Goal: Task Accomplishment & Management: Manage account settings

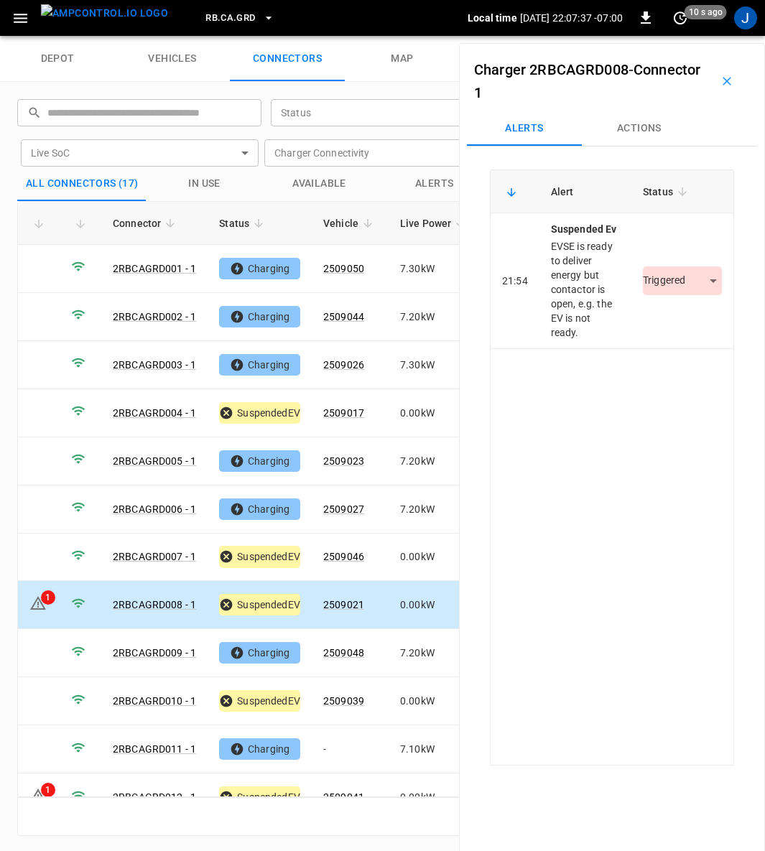
click at [698, 36] on body "RB.CA.GRD Local time [DATE] 22:07:37 -07:00 0 10 s ago J depot vehicles connect…" at bounding box center [382, 18] width 765 height 36
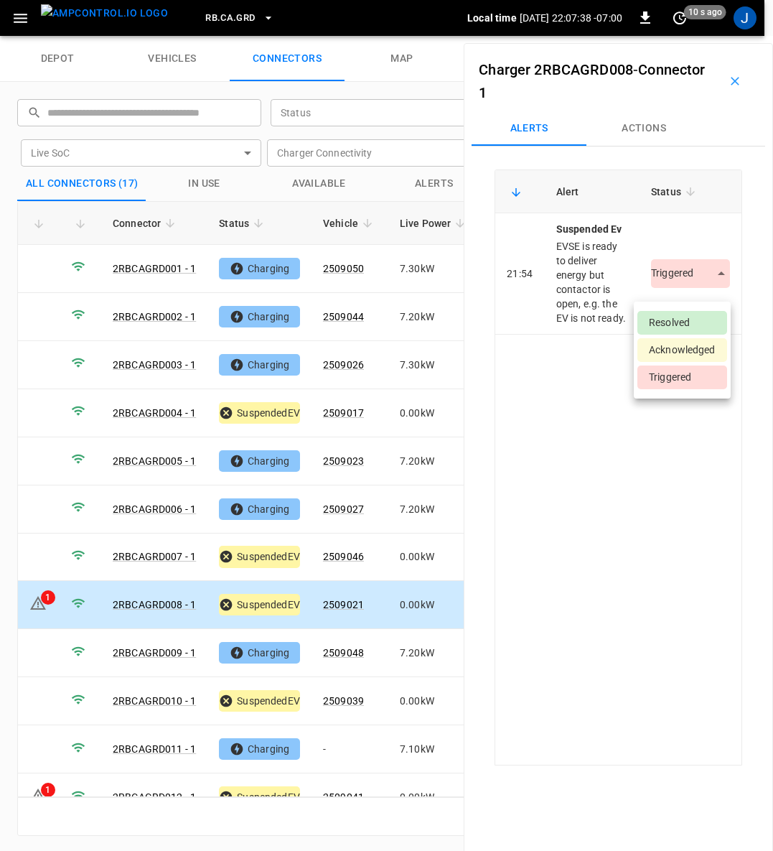
click at [693, 317] on li "Resolved" at bounding box center [682, 323] width 90 height 24
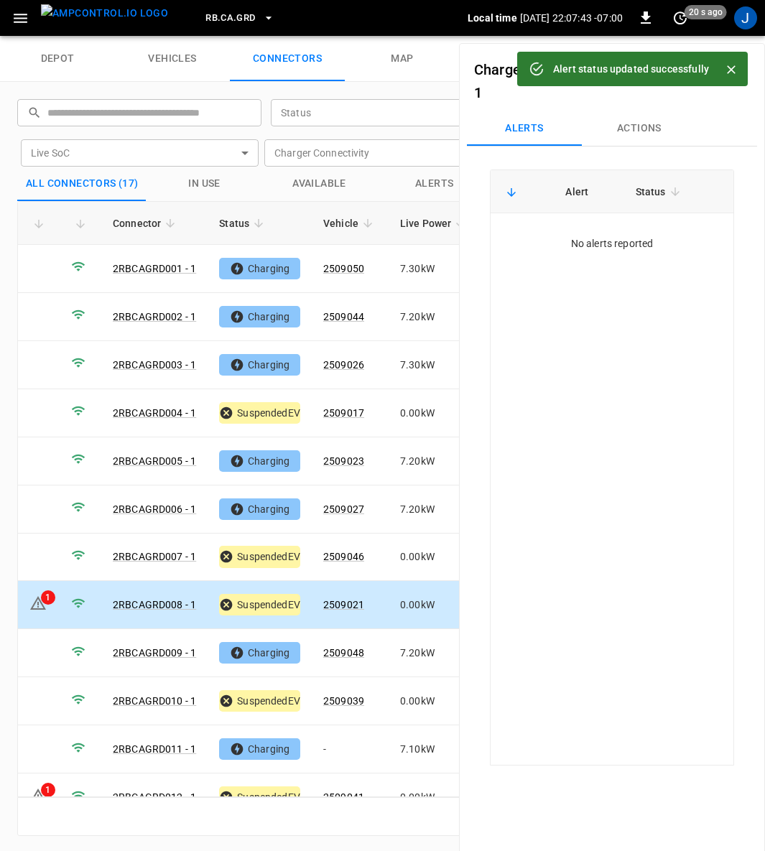
click at [730, 67] on icon "Close" at bounding box center [731, 69] width 14 height 14
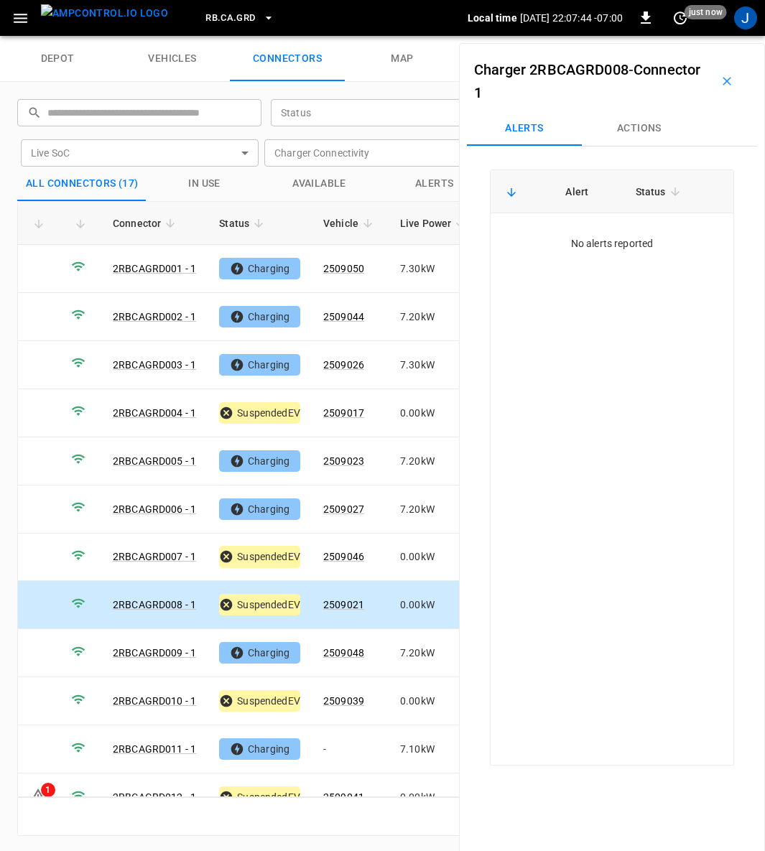
click at [720, 81] on icon "button" at bounding box center [726, 81] width 14 height 14
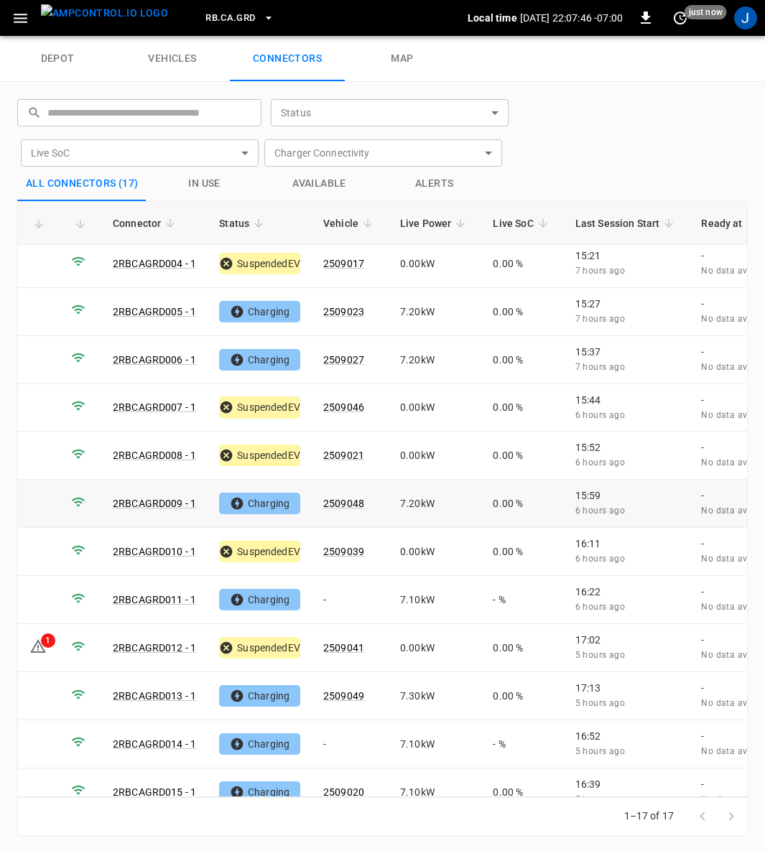
scroll to position [256, 0]
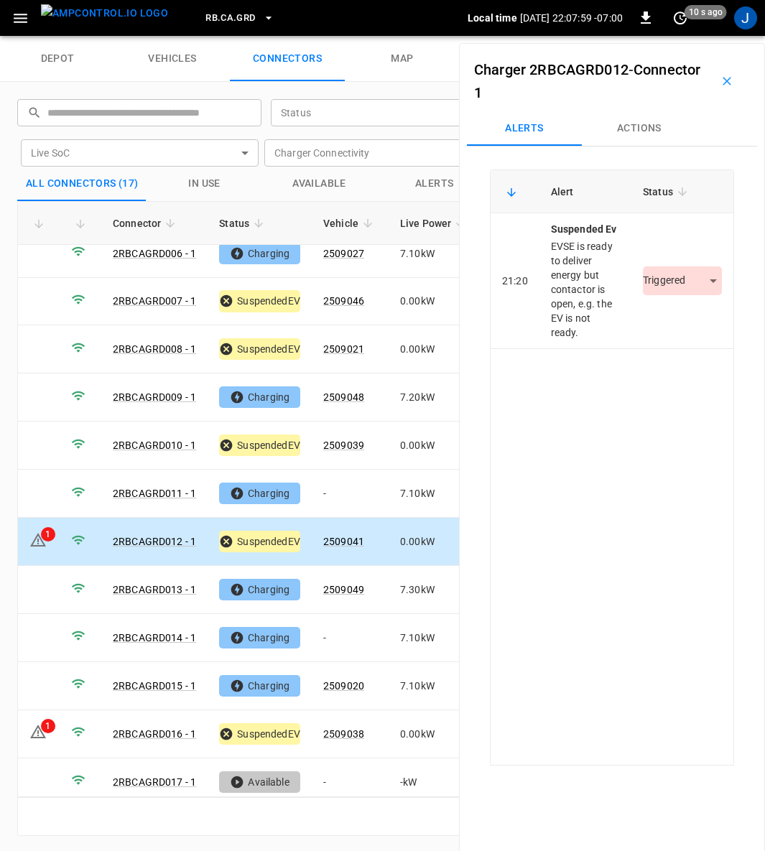
click at [710, 36] on body "RB.CA.GRD Local time [DATE] 22:07:59 -07:00 0 10 s ago J depot vehicles connect…" at bounding box center [382, 18] width 765 height 36
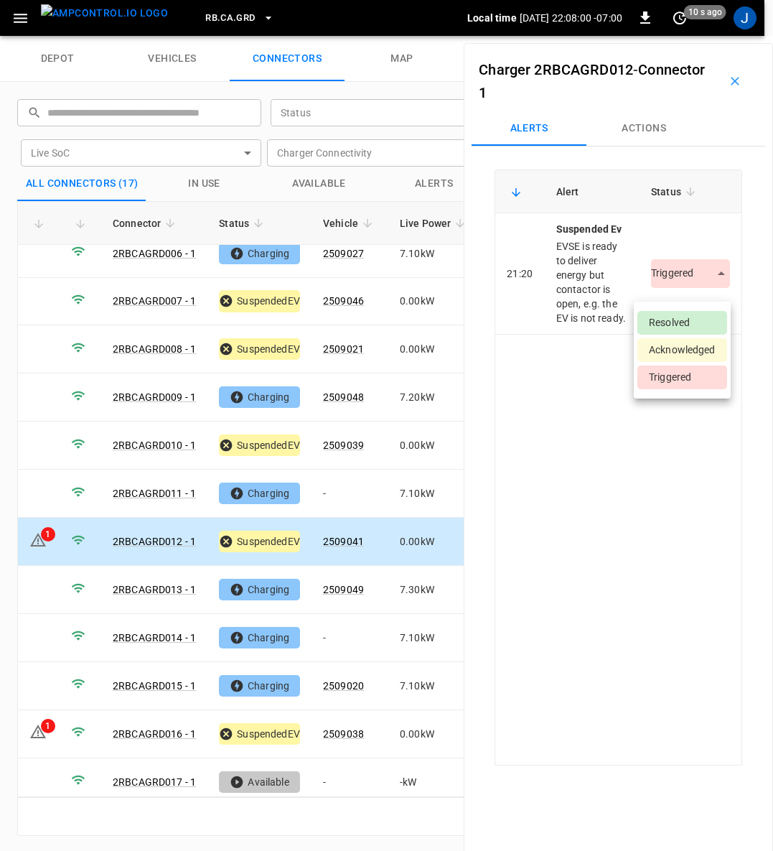
click at [704, 319] on li "Resolved" at bounding box center [682, 323] width 90 height 24
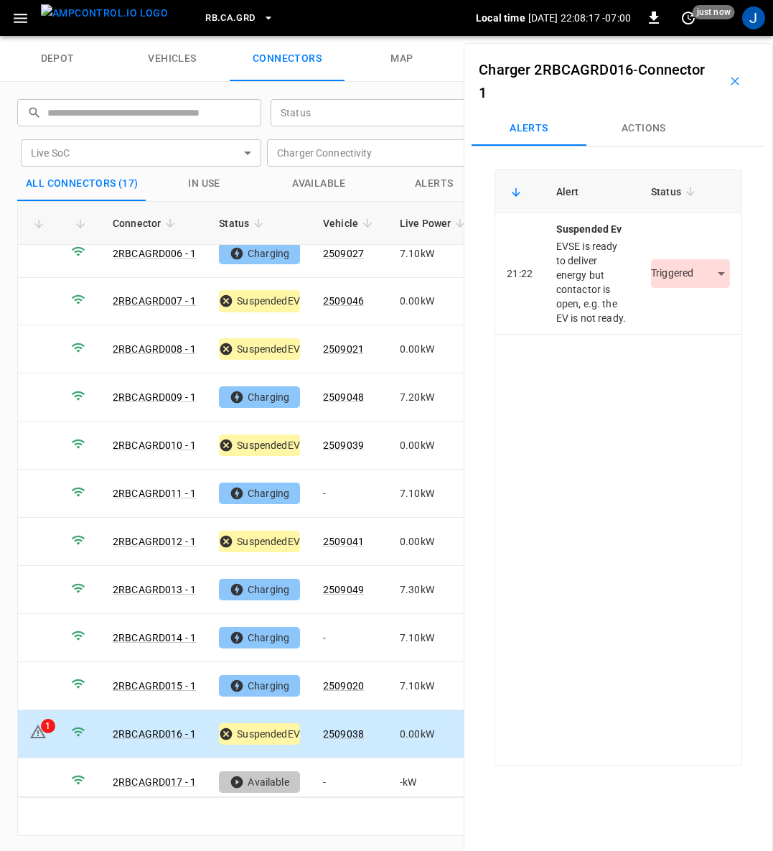
click at [709, 36] on body "RB.CA.GRD Local time [DATE] 22:08:17 -07:00 0 just now J depot vehicles connect…" at bounding box center [386, 18] width 773 height 36
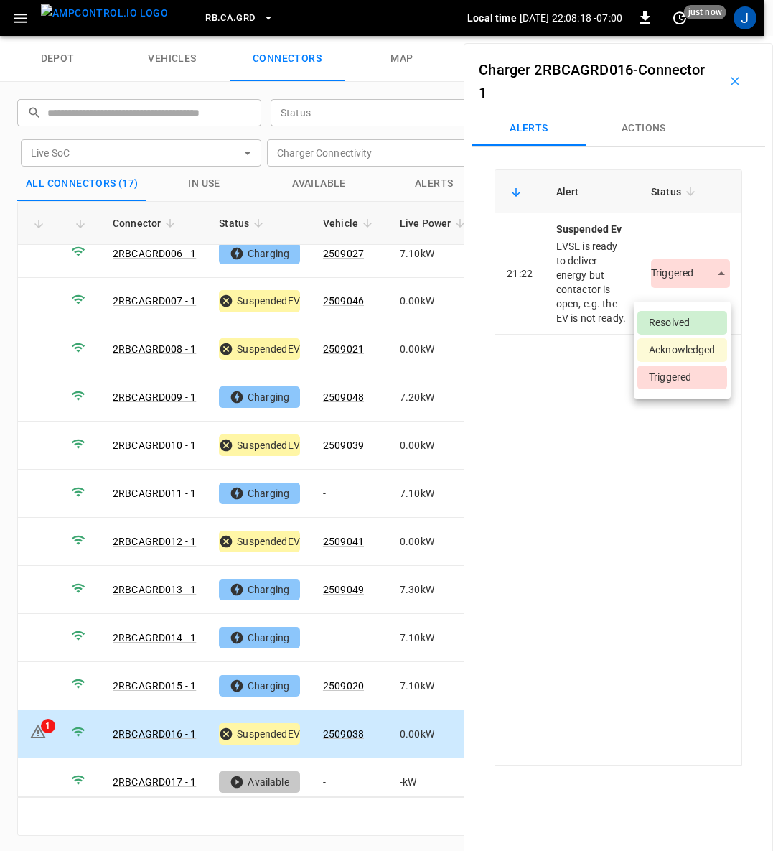
click at [693, 317] on li "Resolved" at bounding box center [682, 323] width 90 height 24
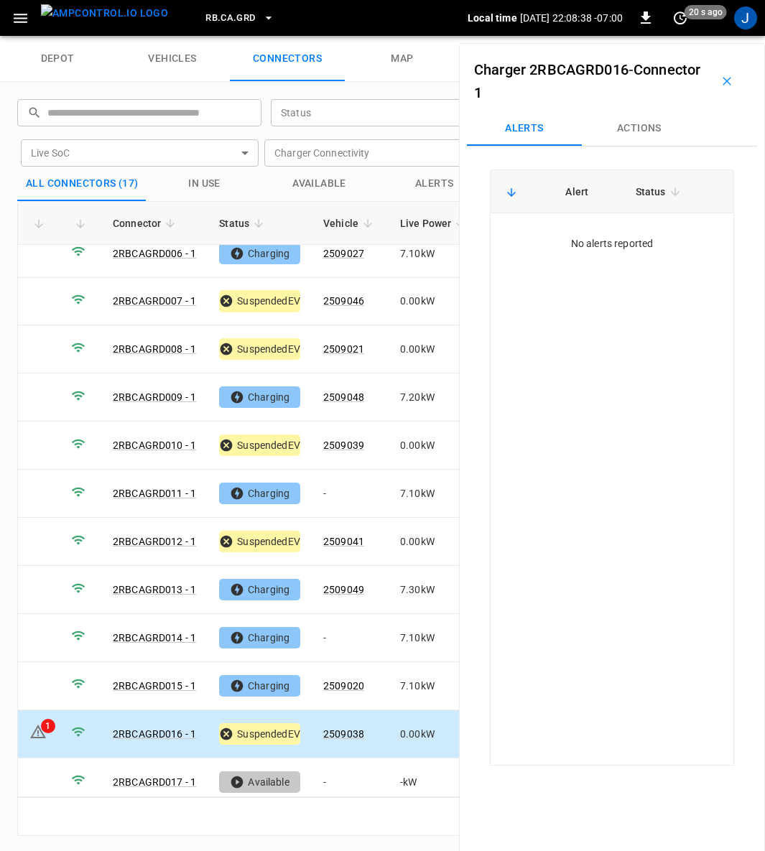
click at [719, 86] on icon "button" at bounding box center [726, 81] width 14 height 14
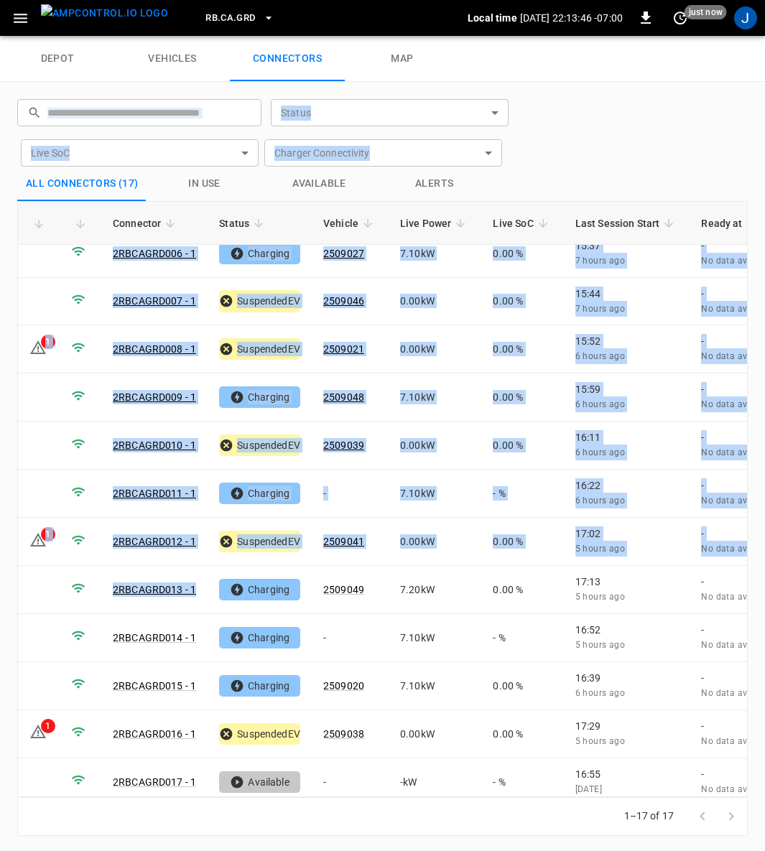
click at [615, 93] on div "​ ​ Status ​ Status Live SoC ​ Live SoC Charger Connectivity ​ Charger Connecti…" at bounding box center [374, 127] width 736 height 79
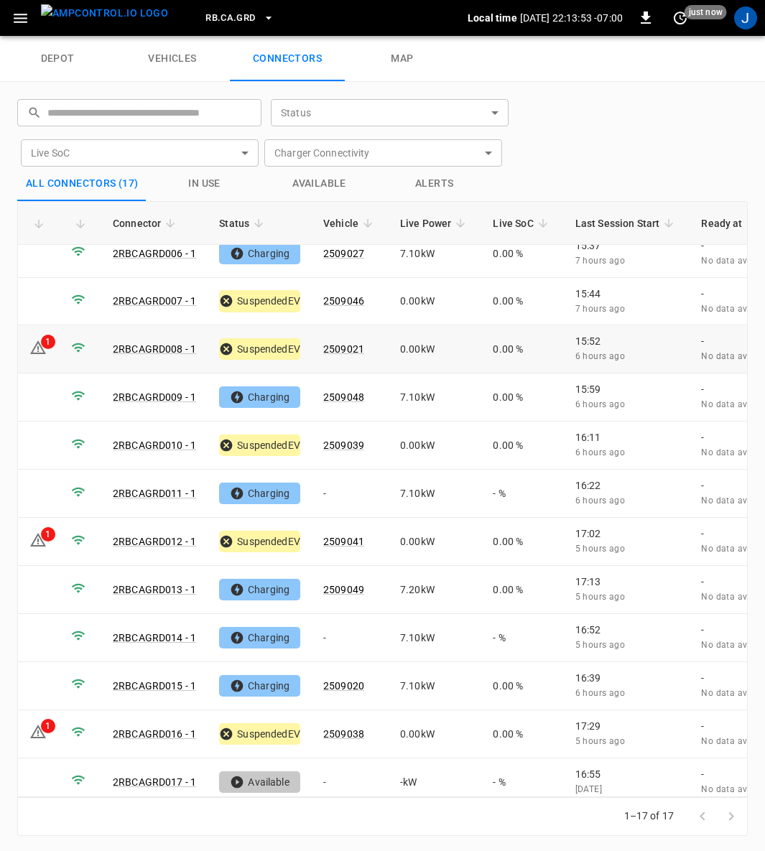
click at [34, 339] on icon at bounding box center [37, 347] width 17 height 17
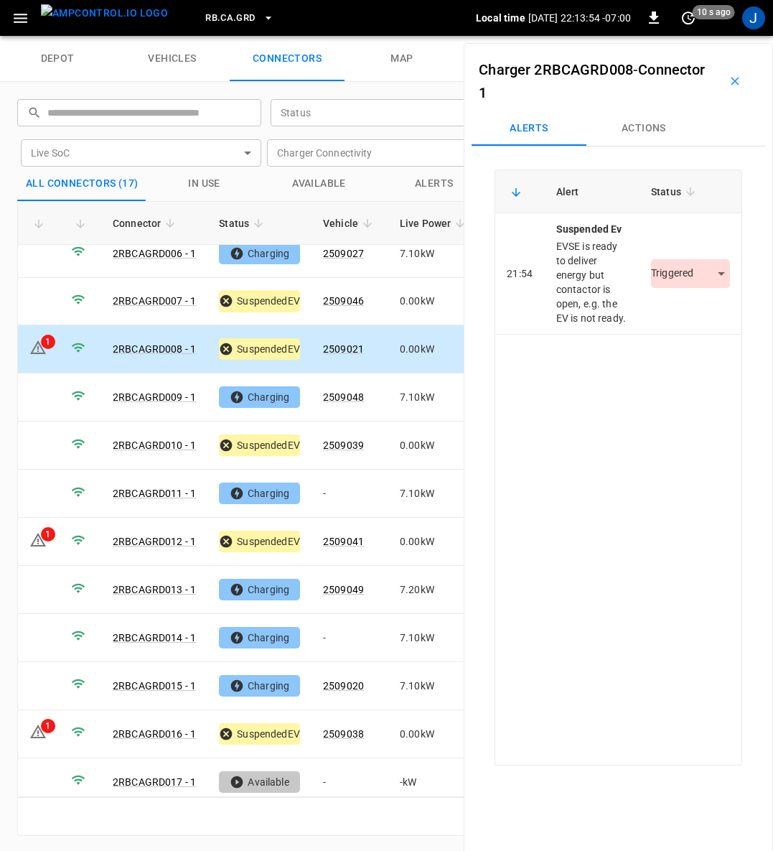
click at [703, 36] on body "RB.CA.GRD Local time [DATE] 22:13:54 -07:00 0 10 s ago J depot vehicles connect…" at bounding box center [386, 18] width 773 height 36
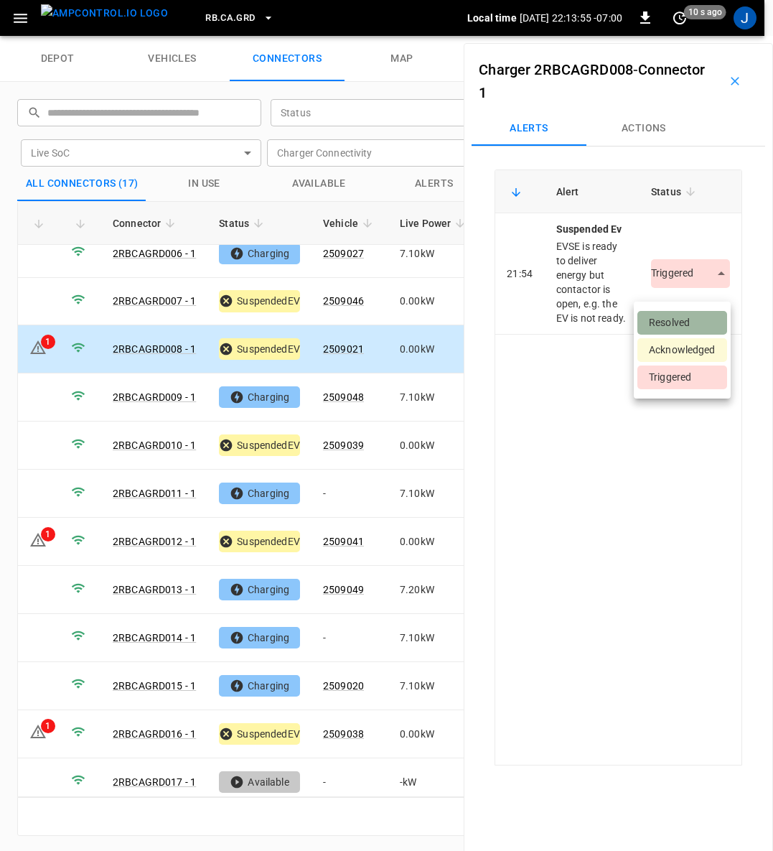
click at [690, 321] on li "Resolved" at bounding box center [682, 323] width 90 height 24
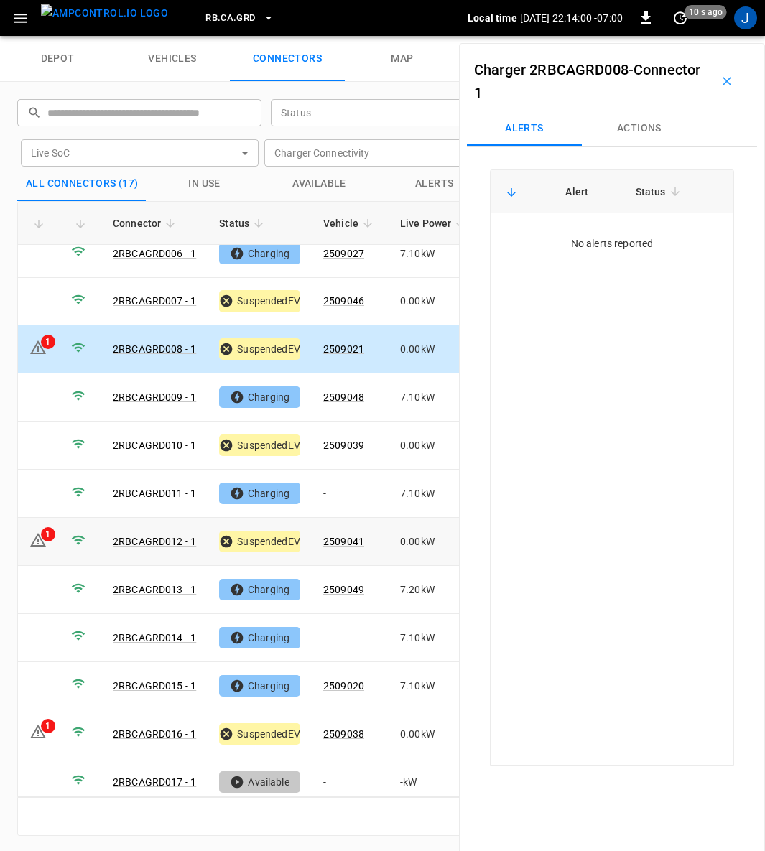
click at [42, 533] on icon at bounding box center [38, 540] width 16 height 14
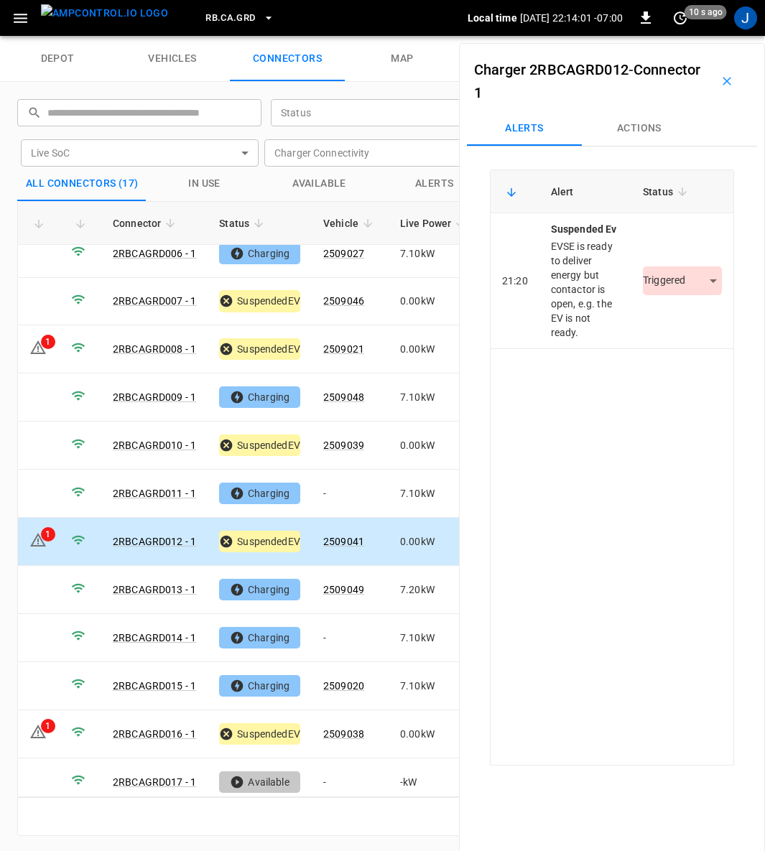
click at [697, 36] on body "RB.CA.GRD Local time [DATE] 22:14:01 -07:00 0 10 s ago J depot vehicles connect…" at bounding box center [382, 18] width 765 height 36
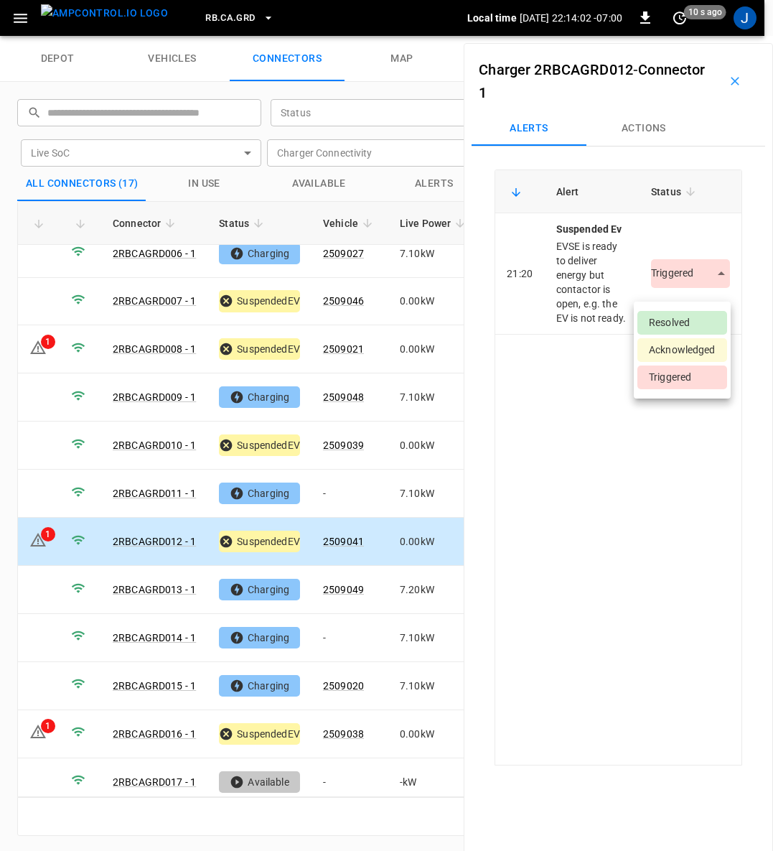
click at [685, 322] on li "Resolved" at bounding box center [682, 323] width 90 height 24
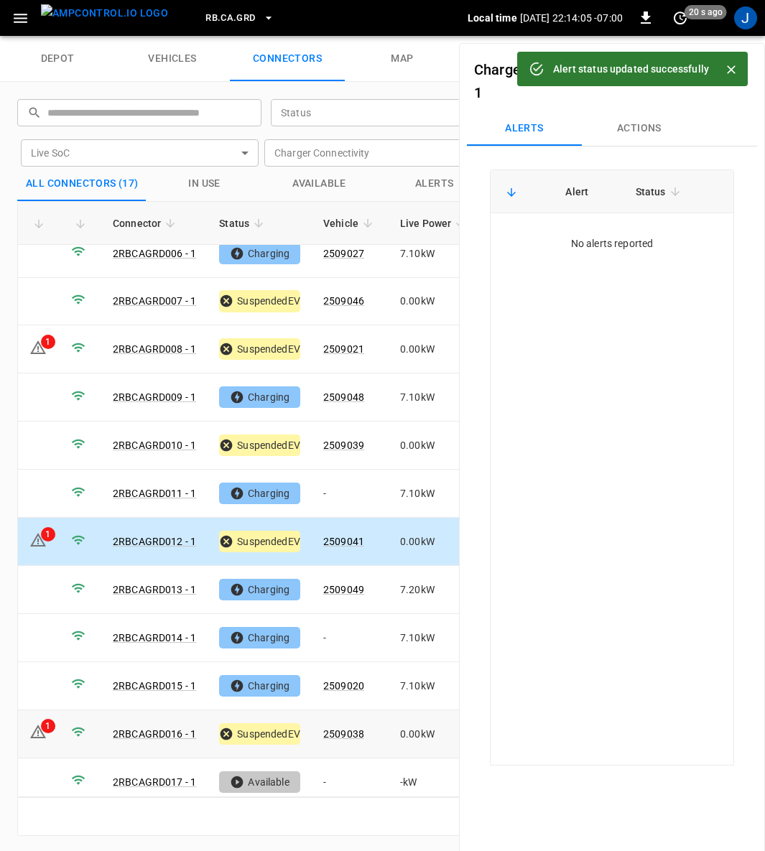
click at [31, 723] on icon at bounding box center [37, 731] width 17 height 17
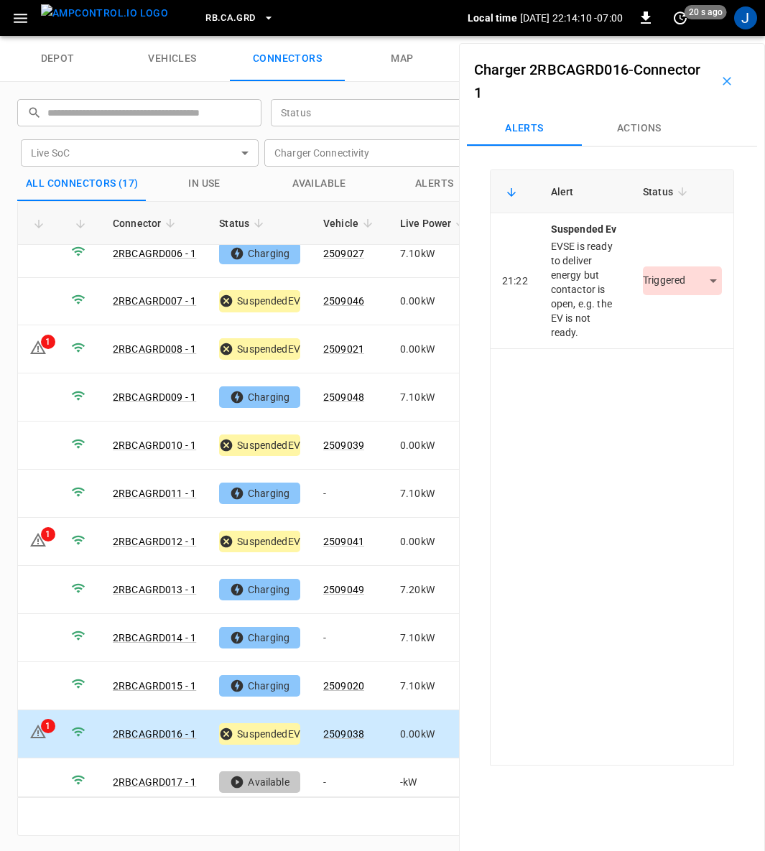
click at [709, 36] on body "RB.CA.GRD Local time [DATE] 22:14:10 -07:00 0 20 s ago J depot vehicles connect…" at bounding box center [382, 18] width 765 height 36
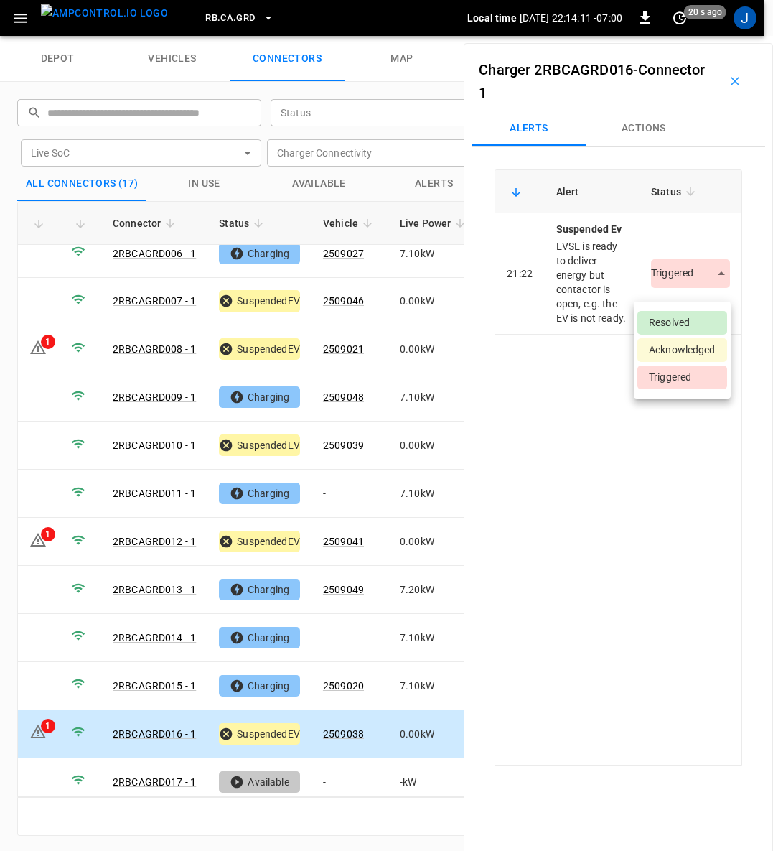
click at [691, 327] on li "Resolved" at bounding box center [682, 323] width 90 height 24
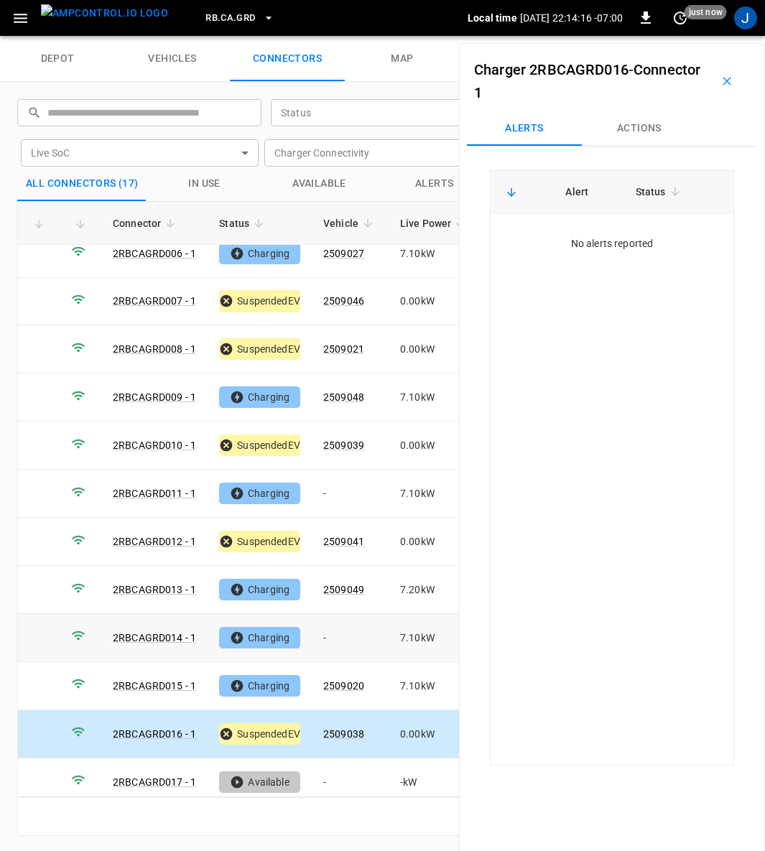
click at [155, 632] on link "2RBCAGRD014 - 1" at bounding box center [154, 637] width 83 height 11
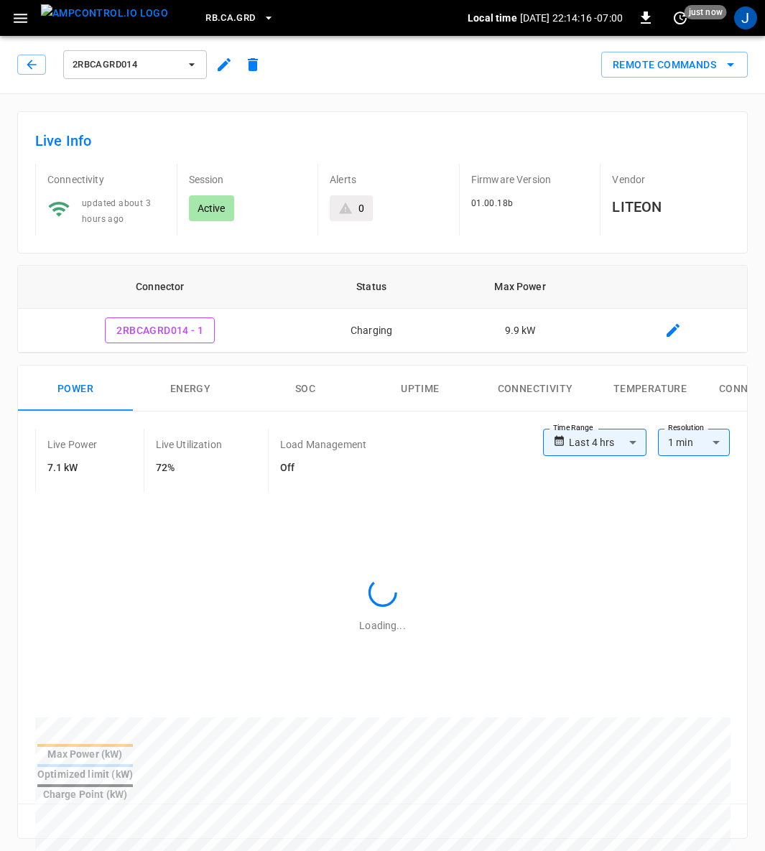
type input "**********"
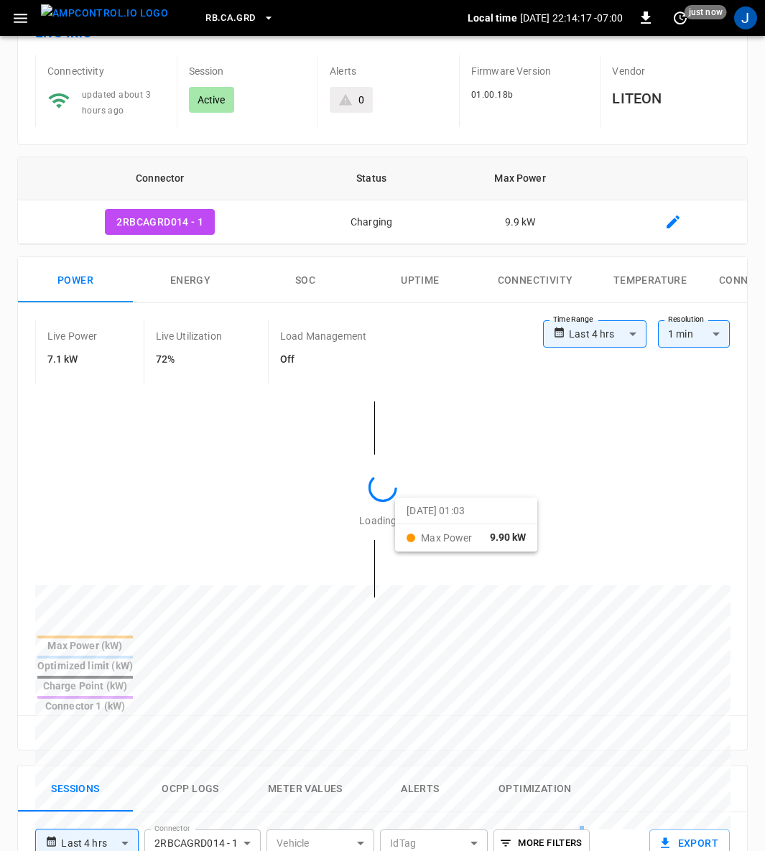
scroll to position [215, 0]
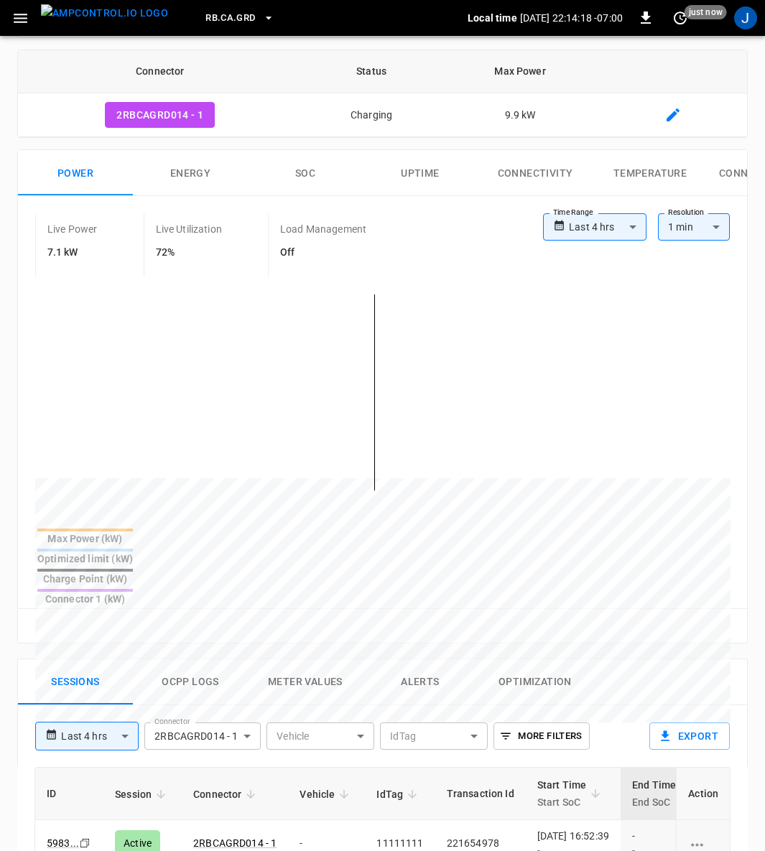
click at [568, 828] on div "[DATE] 16:52:39 -" at bounding box center [573, 842] width 72 height 29
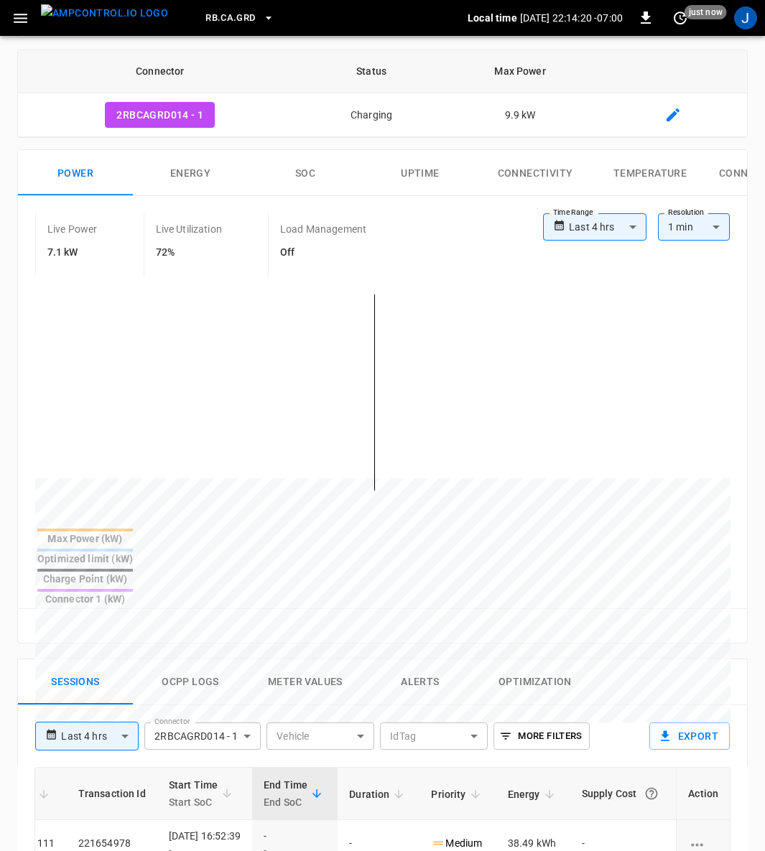
scroll to position [0, 379]
click at [574, 767] on th "Supply Cost" at bounding box center [623, 793] width 106 height 52
click at [604, 820] on td "-" at bounding box center [623, 843] width 106 height 47
click at [510, 820] on td "42.41 kWh" at bounding box center [533, 843] width 74 height 47
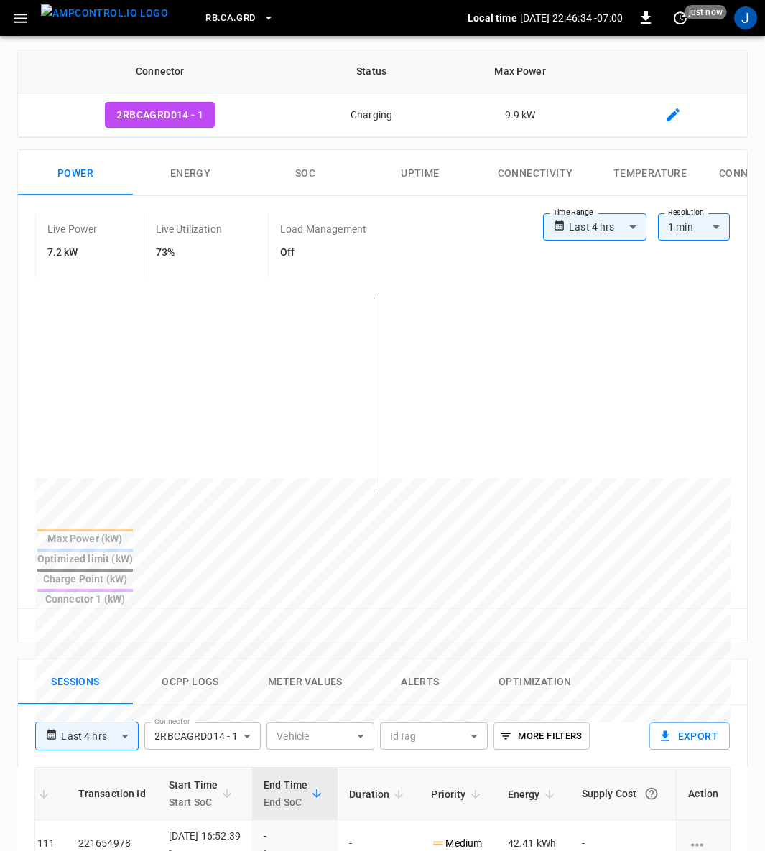
click at [523, 820] on td "42.41 kWh" at bounding box center [533, 843] width 74 height 47
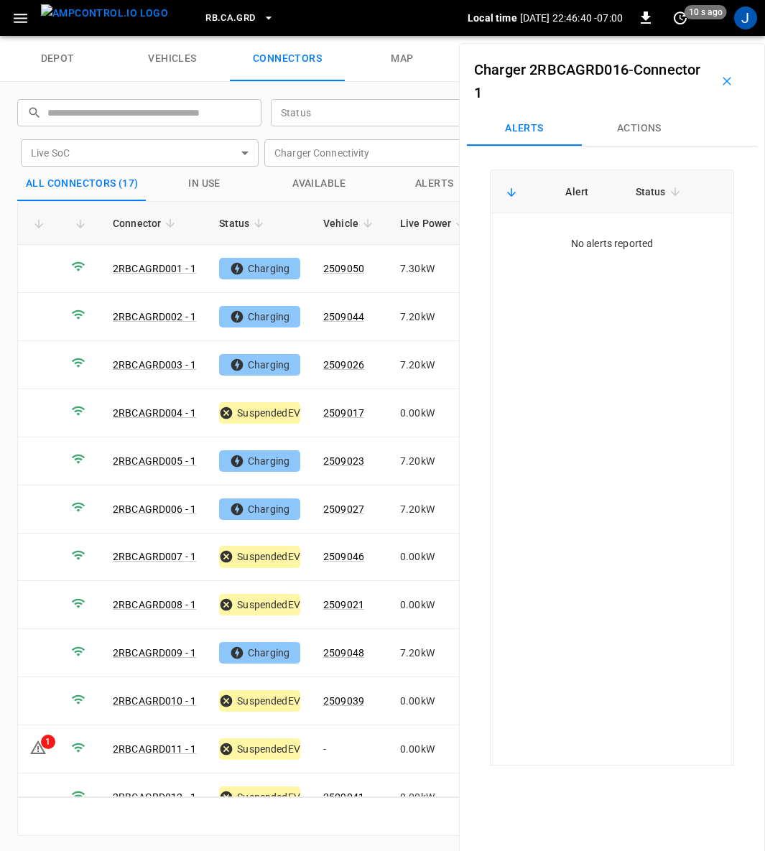
scroll to position [256, 0]
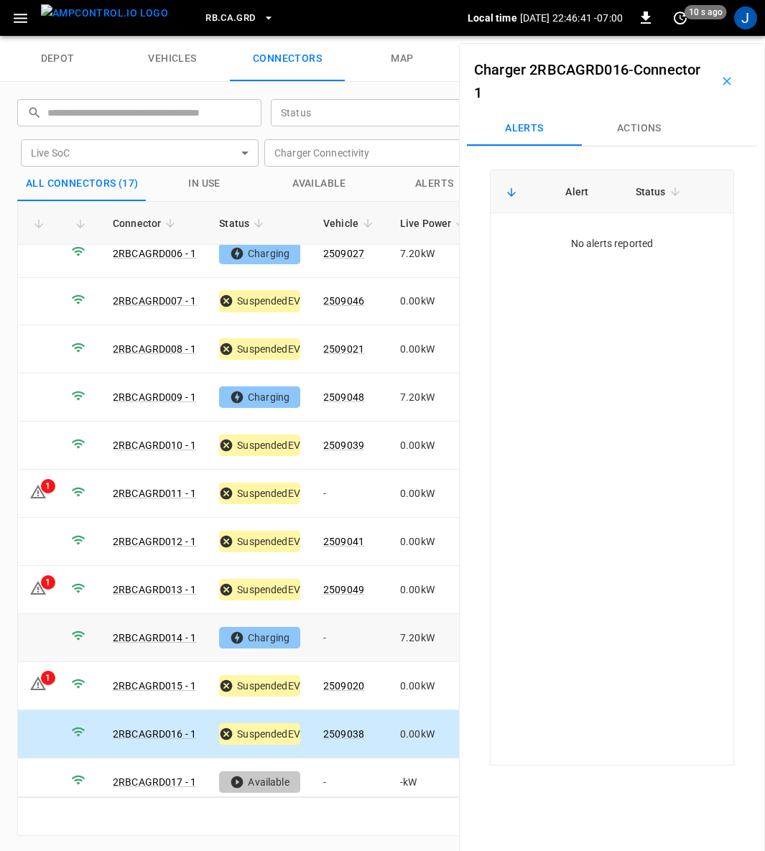
click at [163, 632] on link "2RBCAGRD014 - 1" at bounding box center [154, 637] width 83 height 11
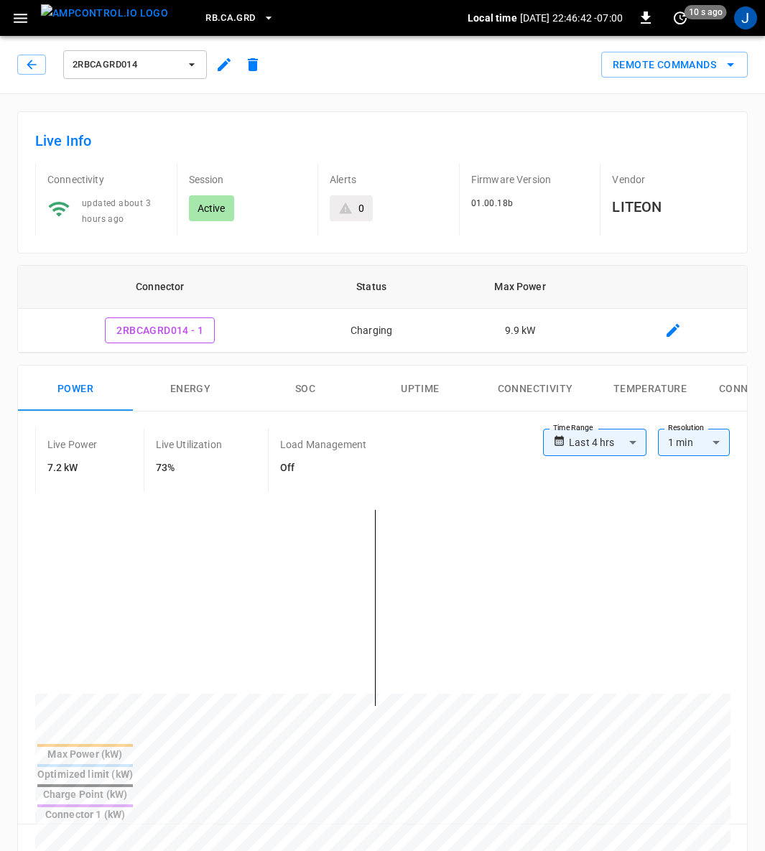
type input "**********"
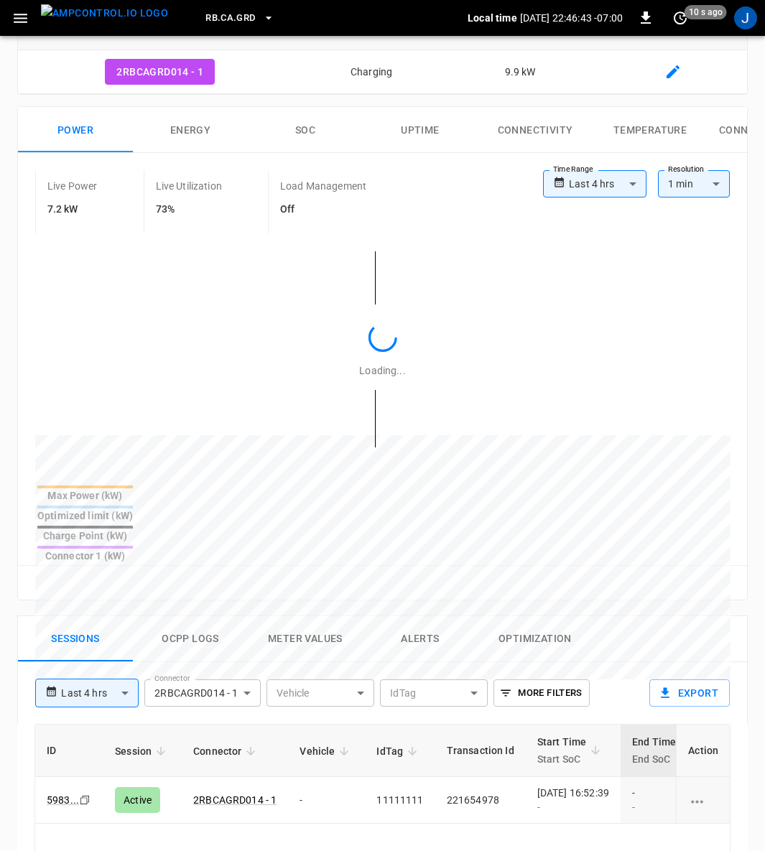
scroll to position [431, 0]
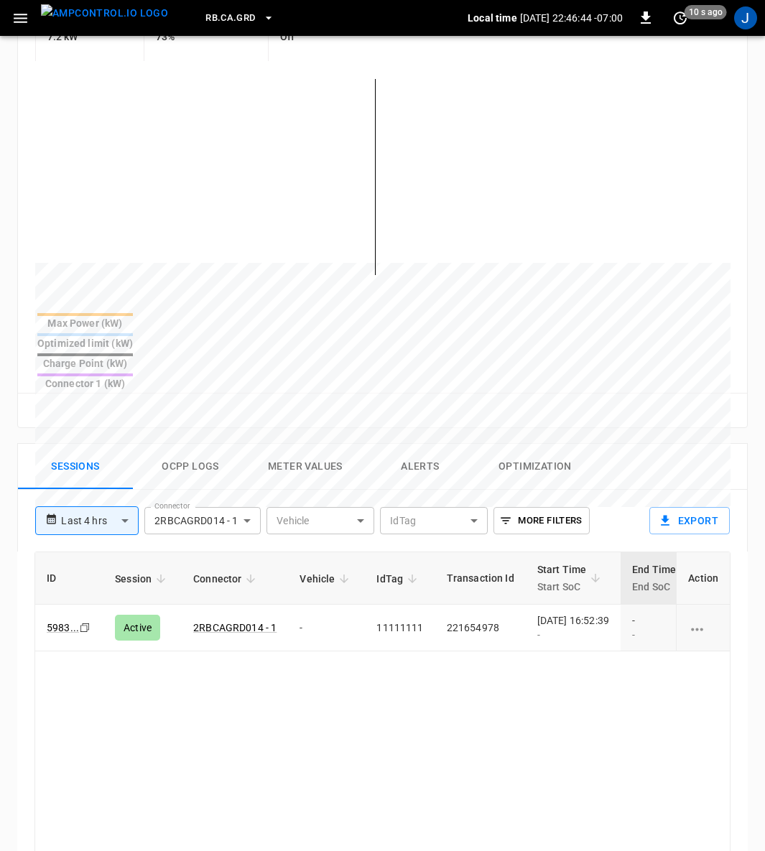
click at [541, 613] on div "[DATE] 16:52:39 -" at bounding box center [573, 627] width 72 height 29
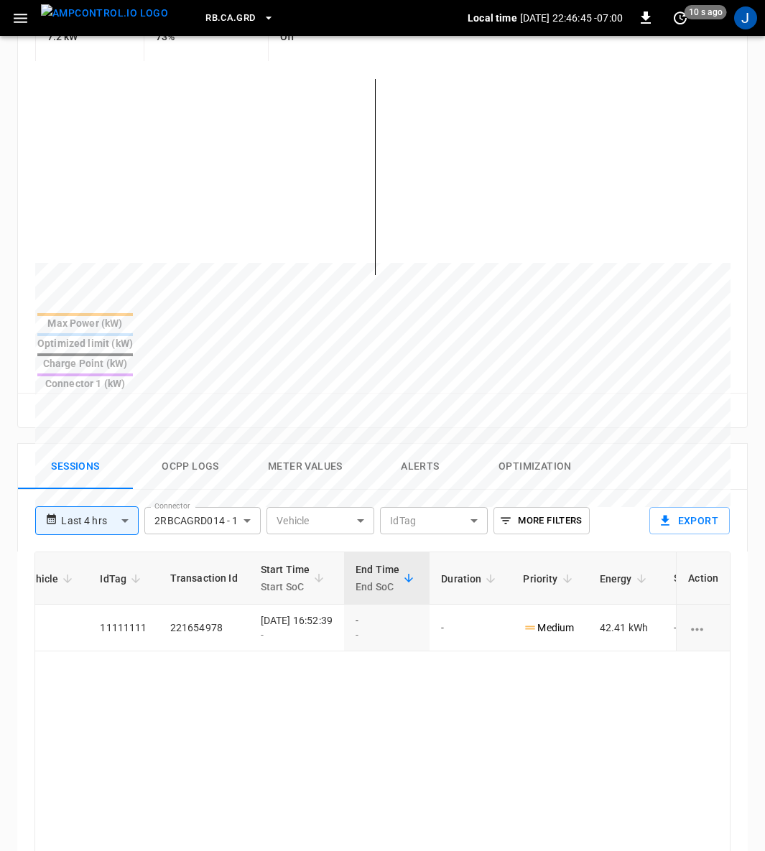
scroll to position [0, 379]
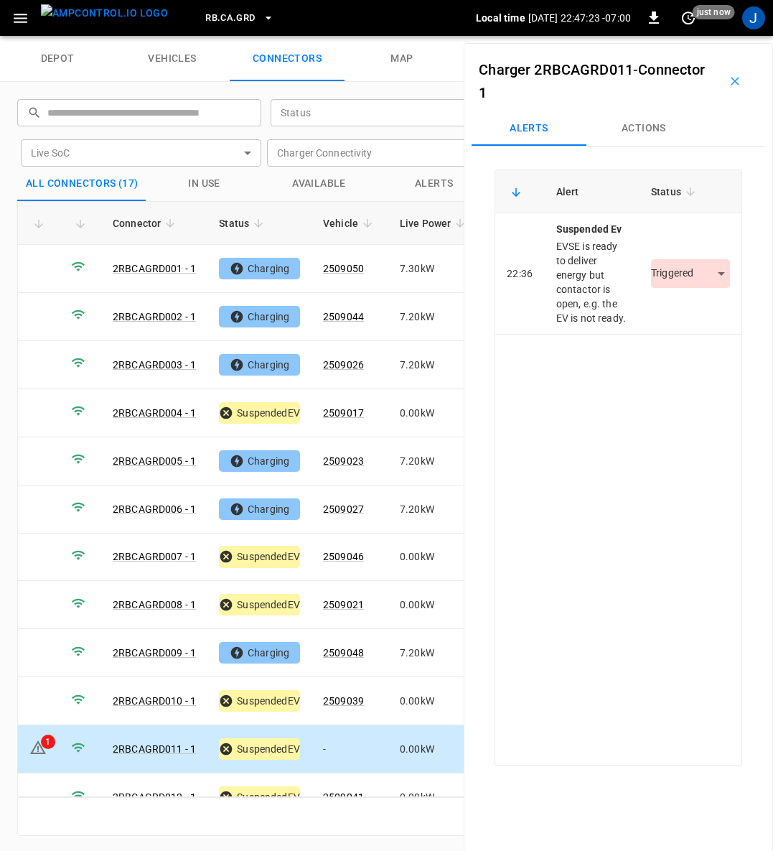
click at [691, 36] on body "RB.CA.GRD Local time [DATE] 22:47:23 -07:00 0 just now J depot vehicles connect…" at bounding box center [386, 18] width 773 height 36
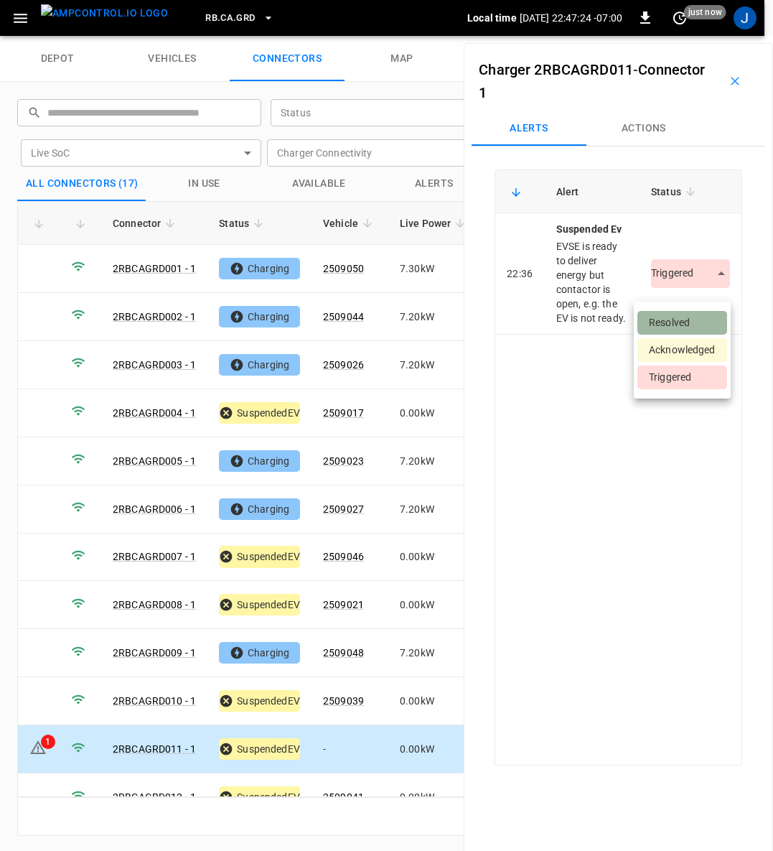
click at [687, 316] on li "Resolved" at bounding box center [682, 323] width 90 height 24
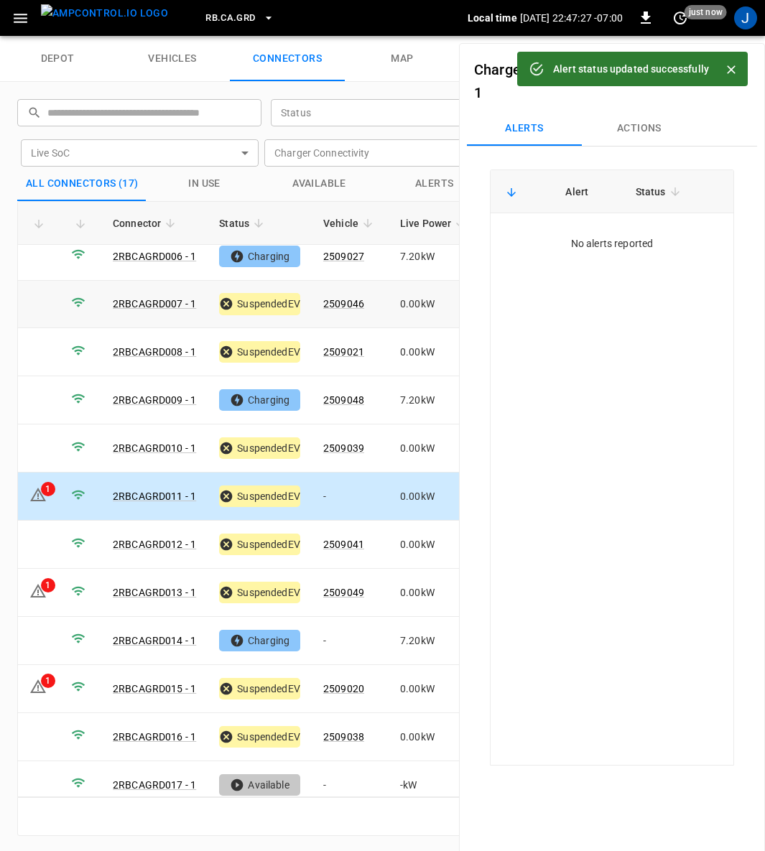
scroll to position [256, 0]
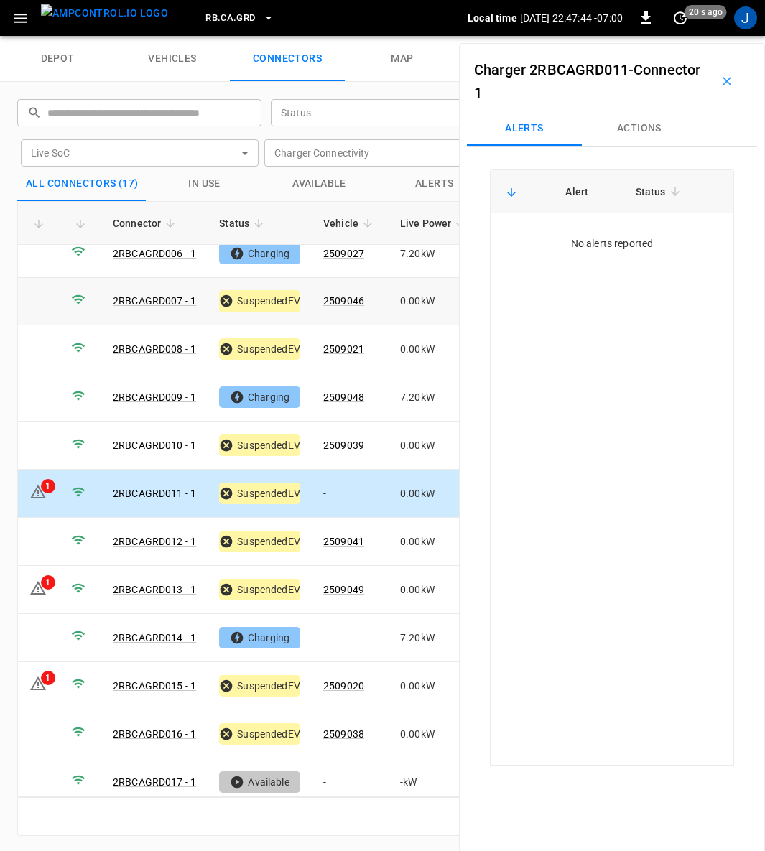
click at [29, 480] on tbody "2RBCAGRD001 - 1 Charging 2509050 7.30 kW 0.00 % 18:12 5 hours ago - No data ava…" at bounding box center [484, 397] width 933 height 817
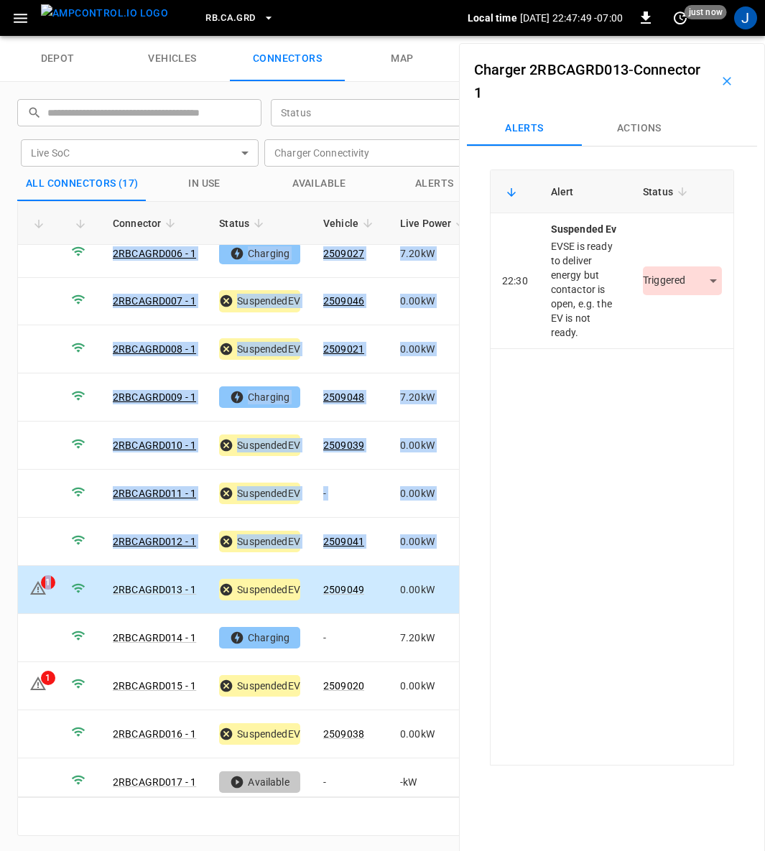
drag, startPoint x: 45, startPoint y: 579, endPoint x: 5, endPoint y: 581, distance: 39.6
click at [41, 583] on div "1" at bounding box center [37, 589] width 17 height 21
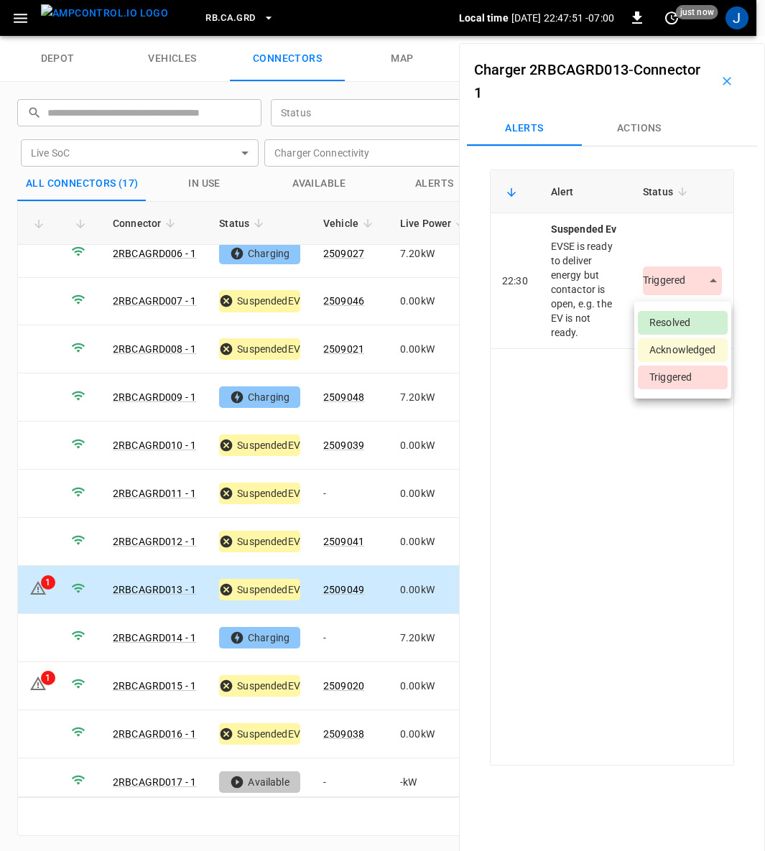
click at [700, 36] on body "RB.CA.GRD Local time [DATE] 22:47:51 -07:00 0 just now J depot vehicles connect…" at bounding box center [382, 18] width 765 height 36
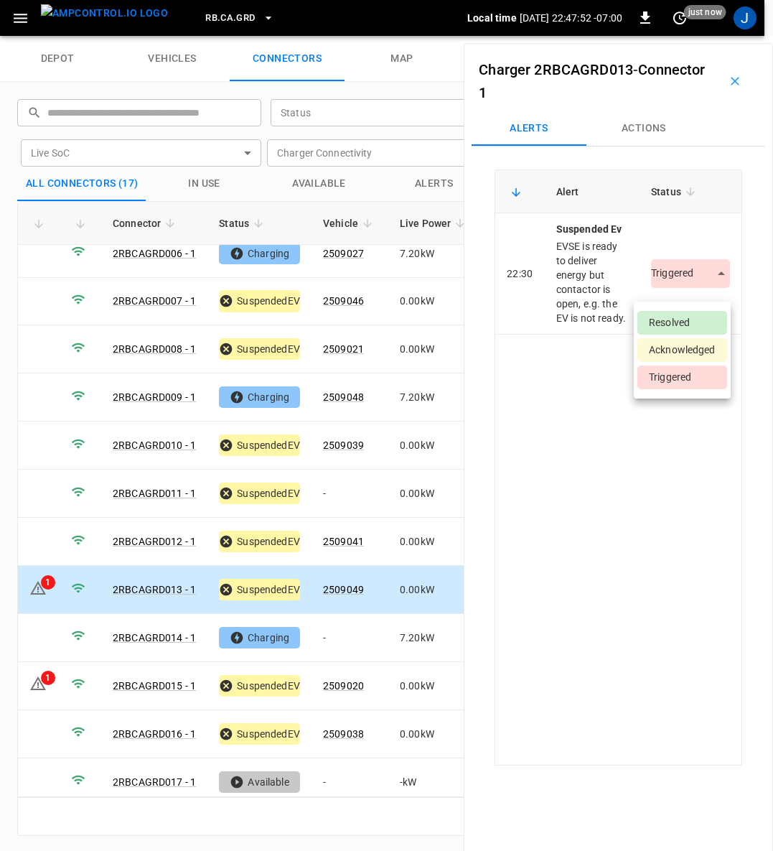
click at [701, 321] on li "Resolved" at bounding box center [682, 323] width 90 height 24
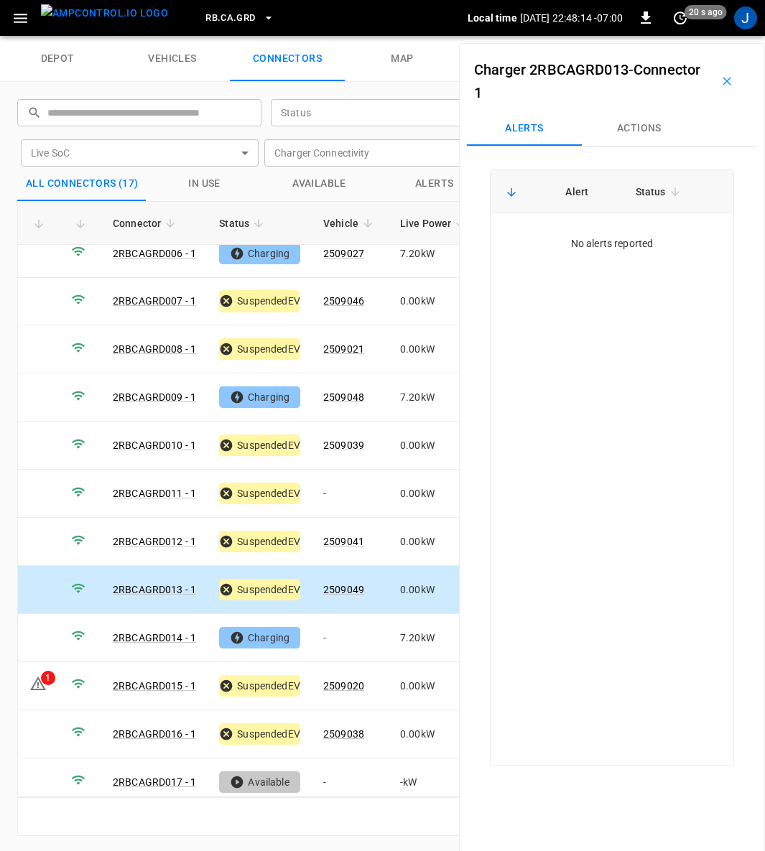
click at [41, 574] on td at bounding box center [39, 590] width 42 height 48
drag, startPoint x: 41, startPoint y: 574, endPoint x: 121, endPoint y: 784, distance: 225.2
click at [69, 743] on tbody "2RBCAGRD001 - 1 Charging 2509050 7.30 kW 0.00 % 18:12 5 hours ago - No data ava…" at bounding box center [484, 397] width 933 height 817
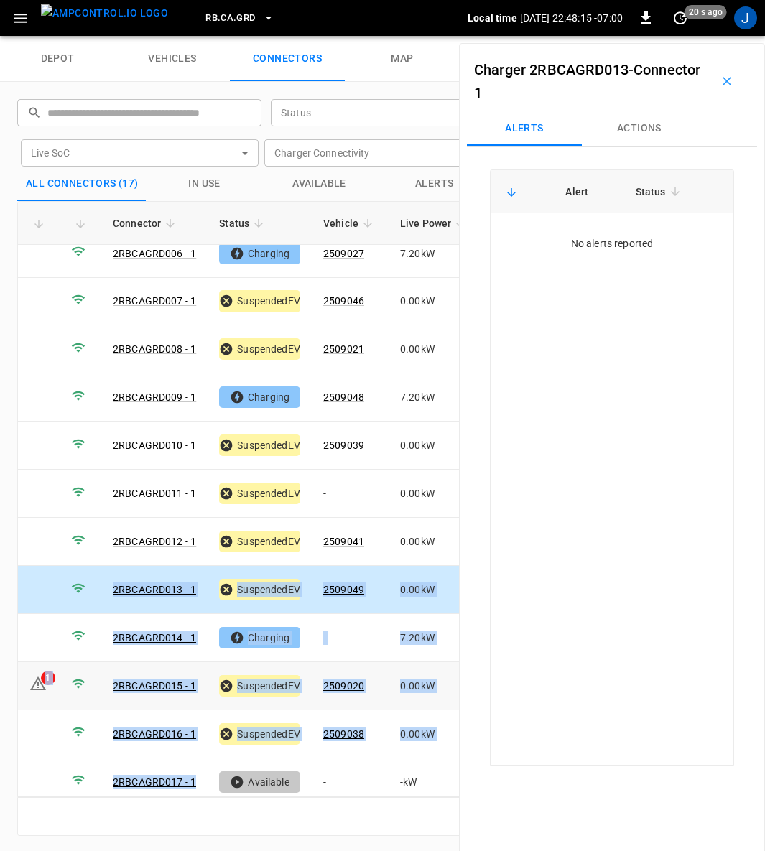
click at [34, 686] on td "1" at bounding box center [39, 686] width 42 height 48
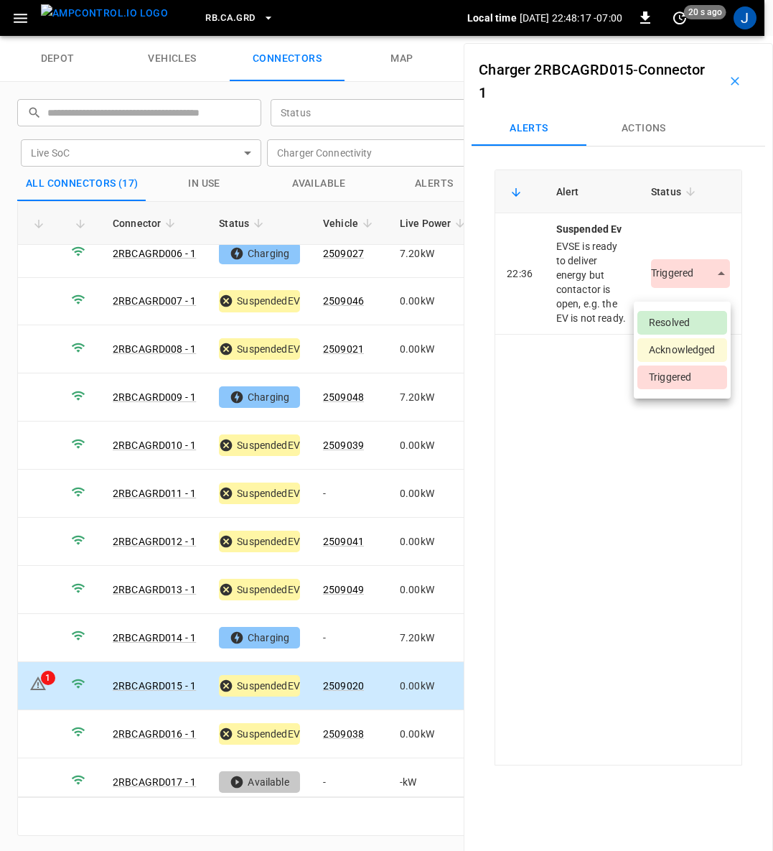
click at [700, 36] on body "RB.CA.GRD Local time [DATE] 22:48:17 -07:00 0 20 s ago J depot vehicles connect…" at bounding box center [386, 18] width 773 height 36
click at [703, 321] on li "Resolved" at bounding box center [682, 323] width 90 height 24
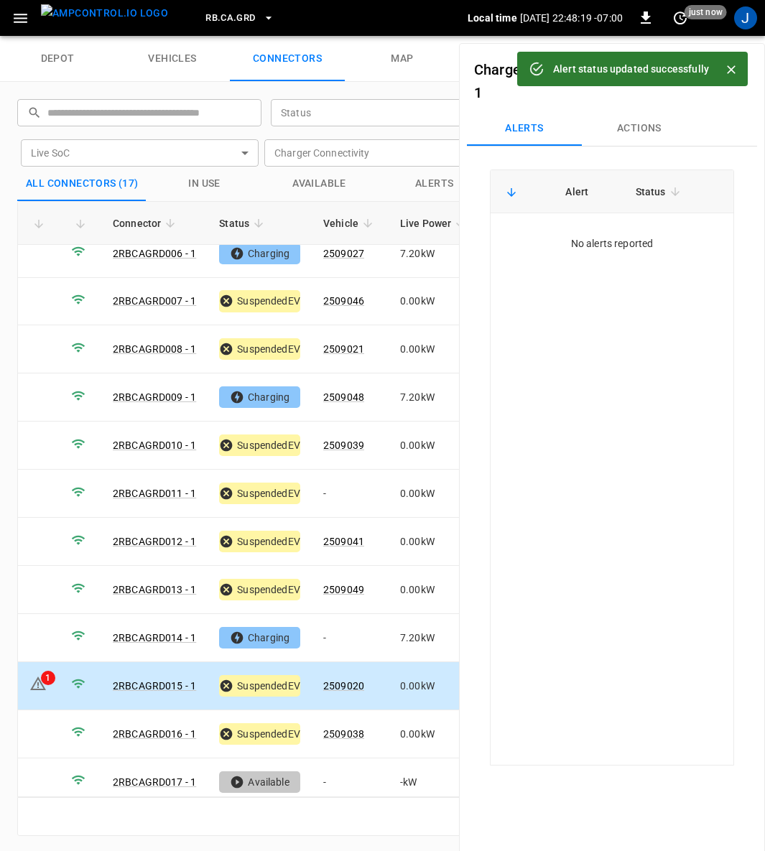
click at [703, 321] on div "Alert Status No alerts reported" at bounding box center [612, 467] width 244 height 596
drag, startPoint x: 703, startPoint y: 321, endPoint x: 696, endPoint y: 148, distance: 173.1
click at [704, 307] on div "Alert Status No alerts reported" at bounding box center [612, 467] width 244 height 596
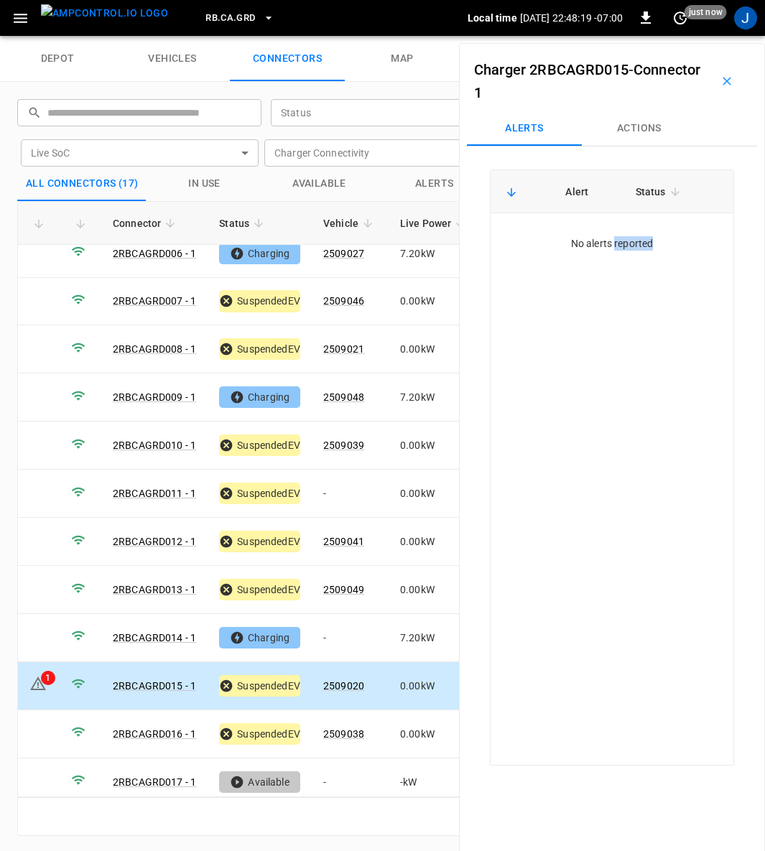
drag, startPoint x: 696, startPoint y: 148, endPoint x: 691, endPoint y: 116, distance: 32.7
click at [691, 116] on button "Actions" at bounding box center [638, 128] width 115 height 34
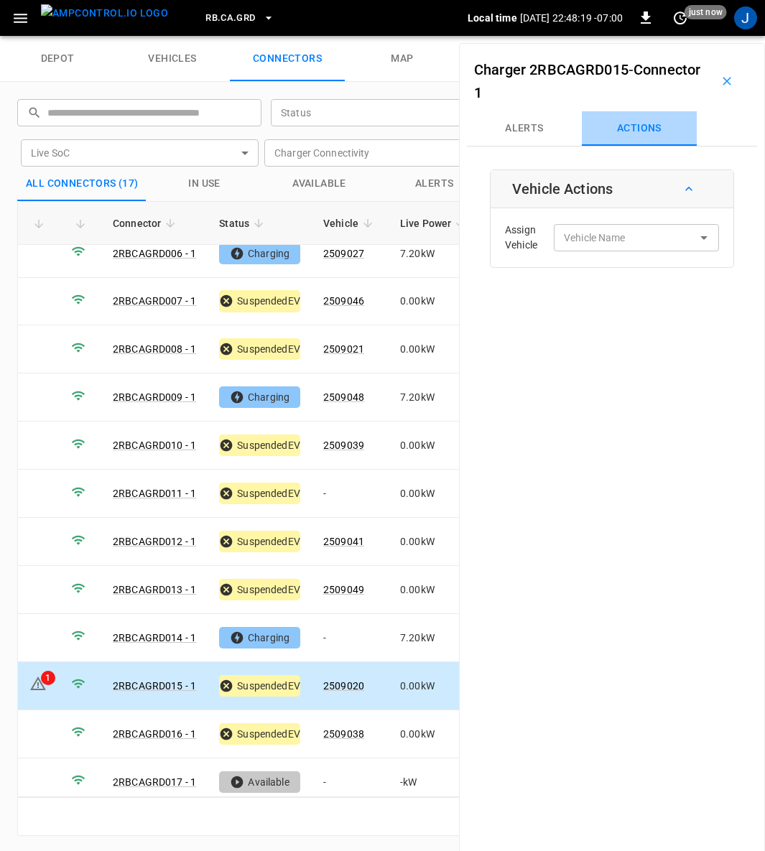
type input "*******"
drag, startPoint x: 691, startPoint y: 116, endPoint x: 732, endPoint y: 98, distance: 44.4
click at [724, 106] on div "Charger 2RBCAGRD015 - Connector 1 Alerts Actions Vehicle Actions Assign Vehicle…" at bounding box center [612, 468] width 306 height 851
drag, startPoint x: 732, startPoint y: 98, endPoint x: 733, endPoint y: 88, distance: 10.1
click at [733, 88] on div "Charger 2RBCAGRD015 - Connector 1" at bounding box center [612, 81] width 290 height 60
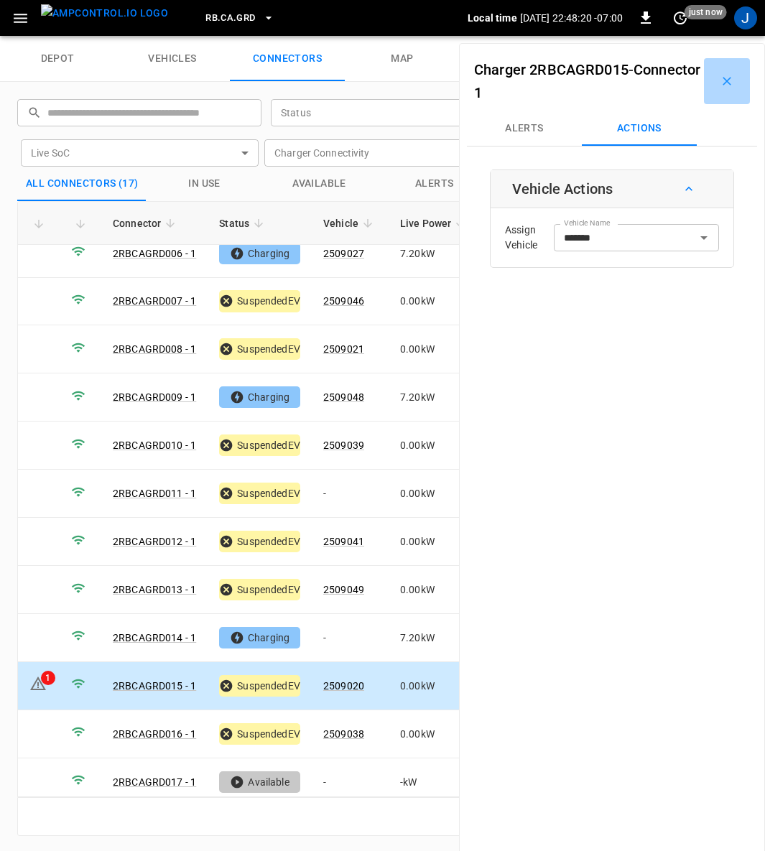
drag, startPoint x: 733, startPoint y: 88, endPoint x: 724, endPoint y: 78, distance: 14.2
click at [727, 80] on button "button" at bounding box center [727, 81] width 46 height 46
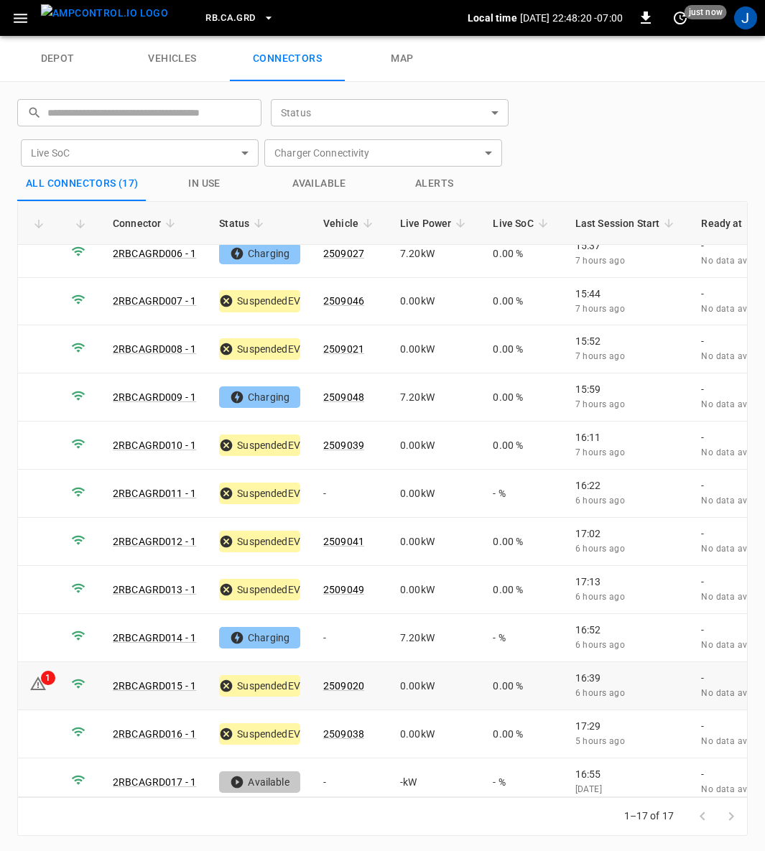
click at [724, 78] on div "depot vehicles connectors map" at bounding box center [382, 59] width 765 height 46
click at [724, 80] on div "depot vehicles connectors map" at bounding box center [382, 59] width 765 height 46
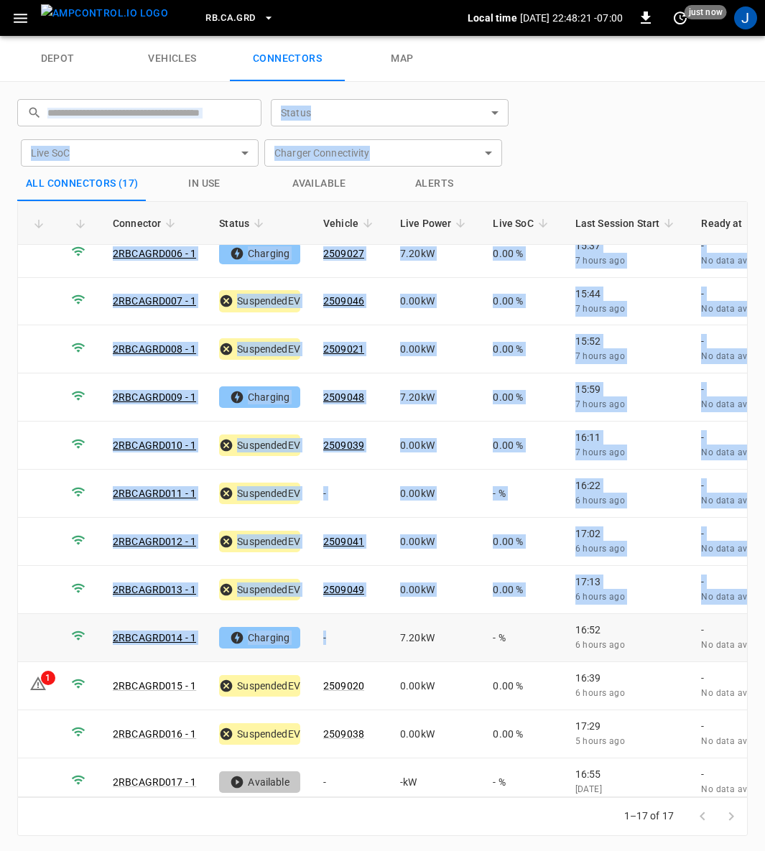
drag, startPoint x: 724, startPoint y: 80, endPoint x: 412, endPoint y: 646, distance: 646.5
click at [411, 648] on div "depot vehicles connectors map ​ ​ Status ​ Status Live SoC ​ Live SoC Charger C…" at bounding box center [382, 443] width 765 height 815
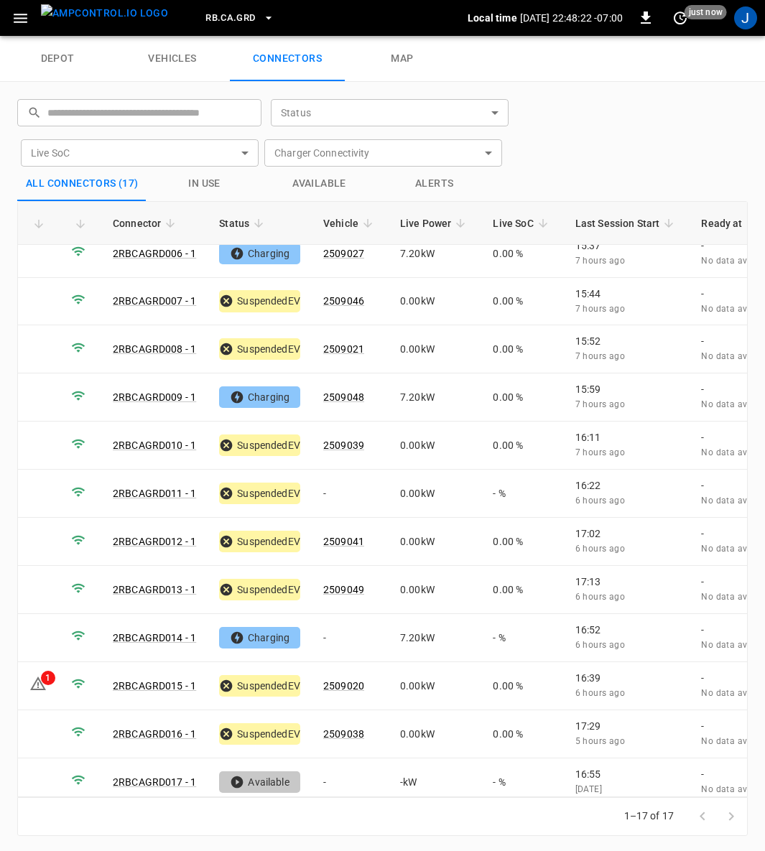
click at [676, 58] on div "depot vehicles connectors map" at bounding box center [382, 59] width 765 height 46
